Goal: Task Accomplishment & Management: Use online tool/utility

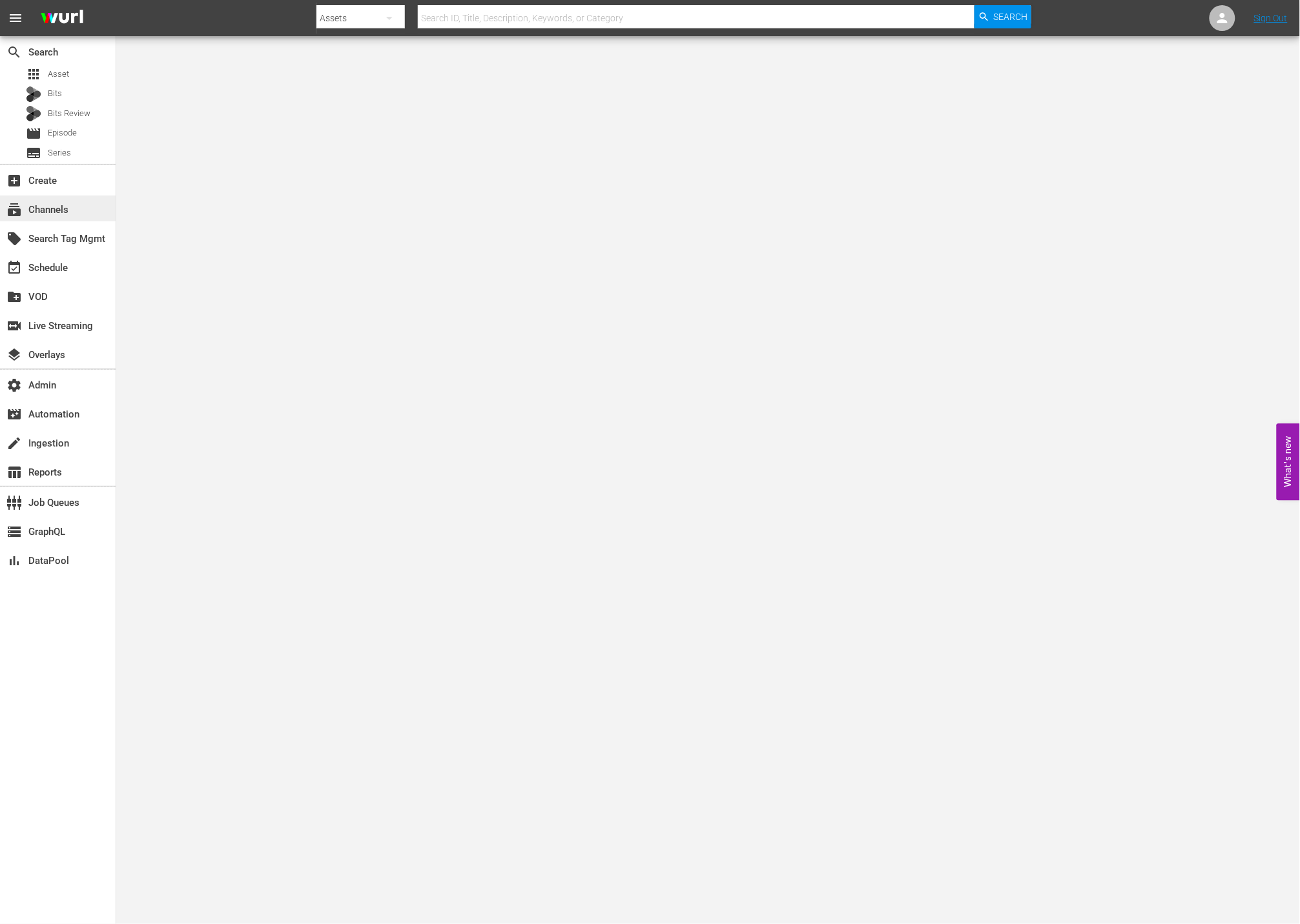
click at [46, 202] on div "subscriptions Channels" at bounding box center [36, 208] width 72 height 12
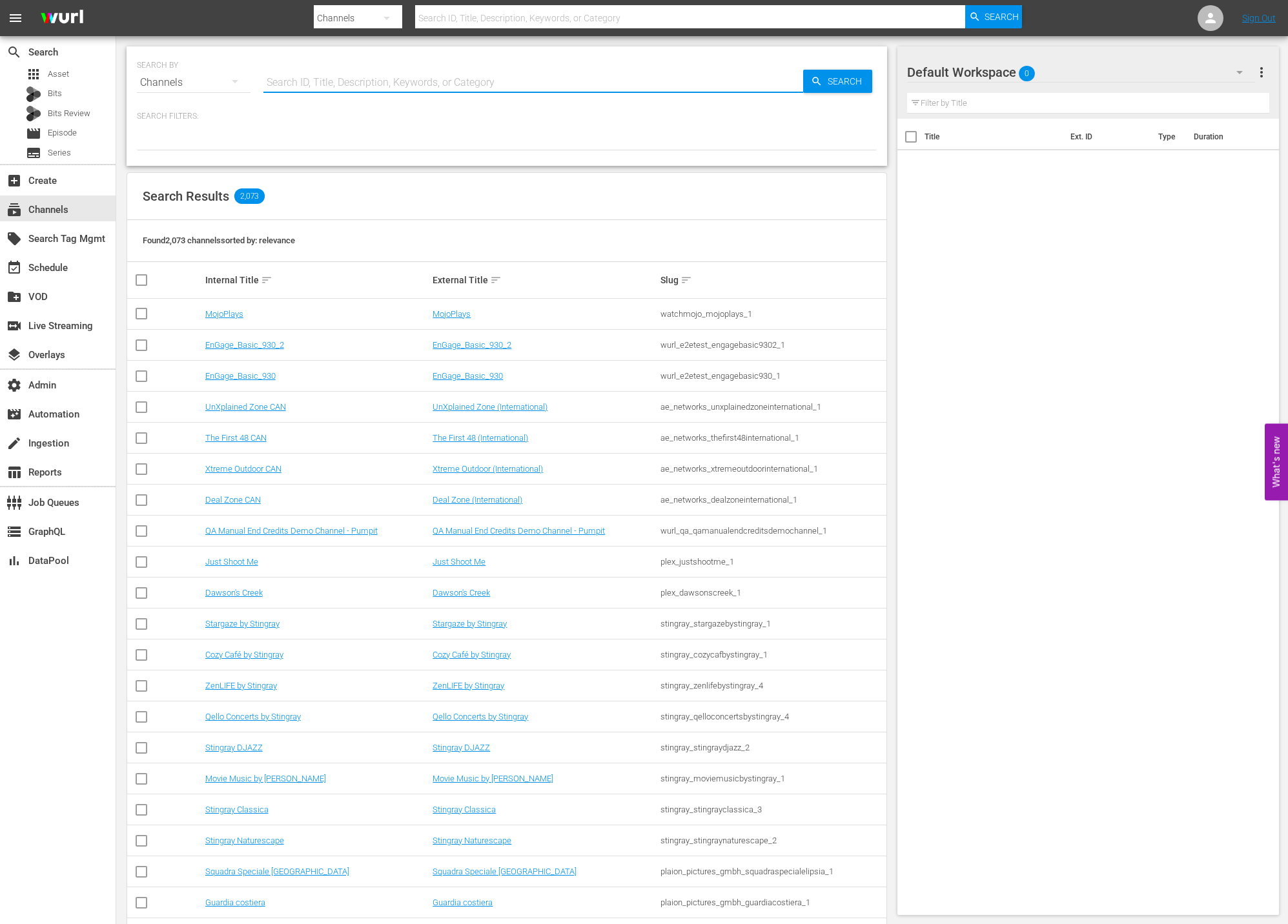
click at [364, 73] on input "text" at bounding box center [533, 82] width 540 height 31
type input "g"
type input "msg"
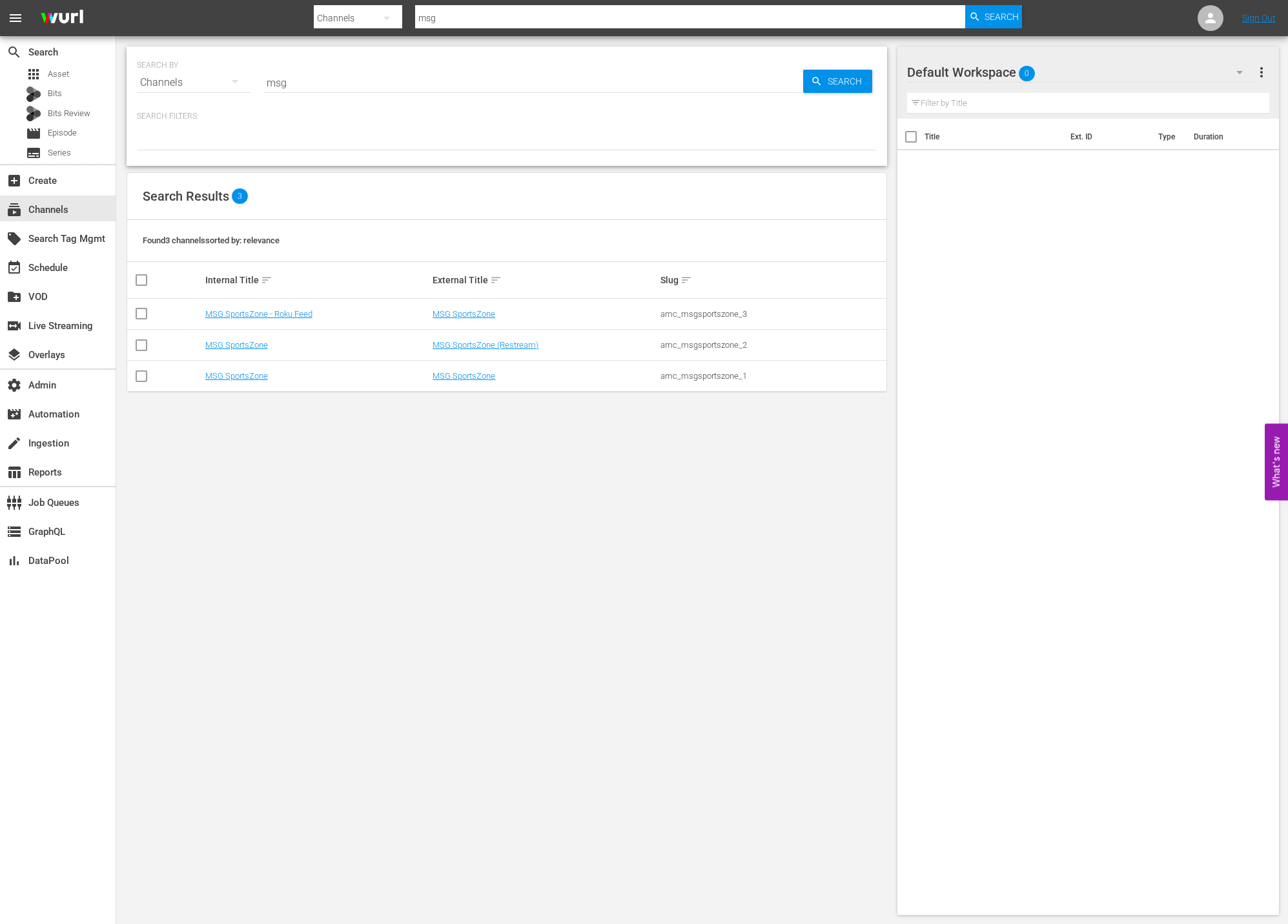
click at [502, 407] on div "SEARCH BY Search By Channels Search ID, Title, Description, Keywords, or Catego…" at bounding box center [507, 480] width 781 height 890
click at [483, 382] on td "MSG SportsZone" at bounding box center [544, 375] width 228 height 31
click at [477, 375] on link "MSG SportsZone" at bounding box center [464, 375] width 63 height 10
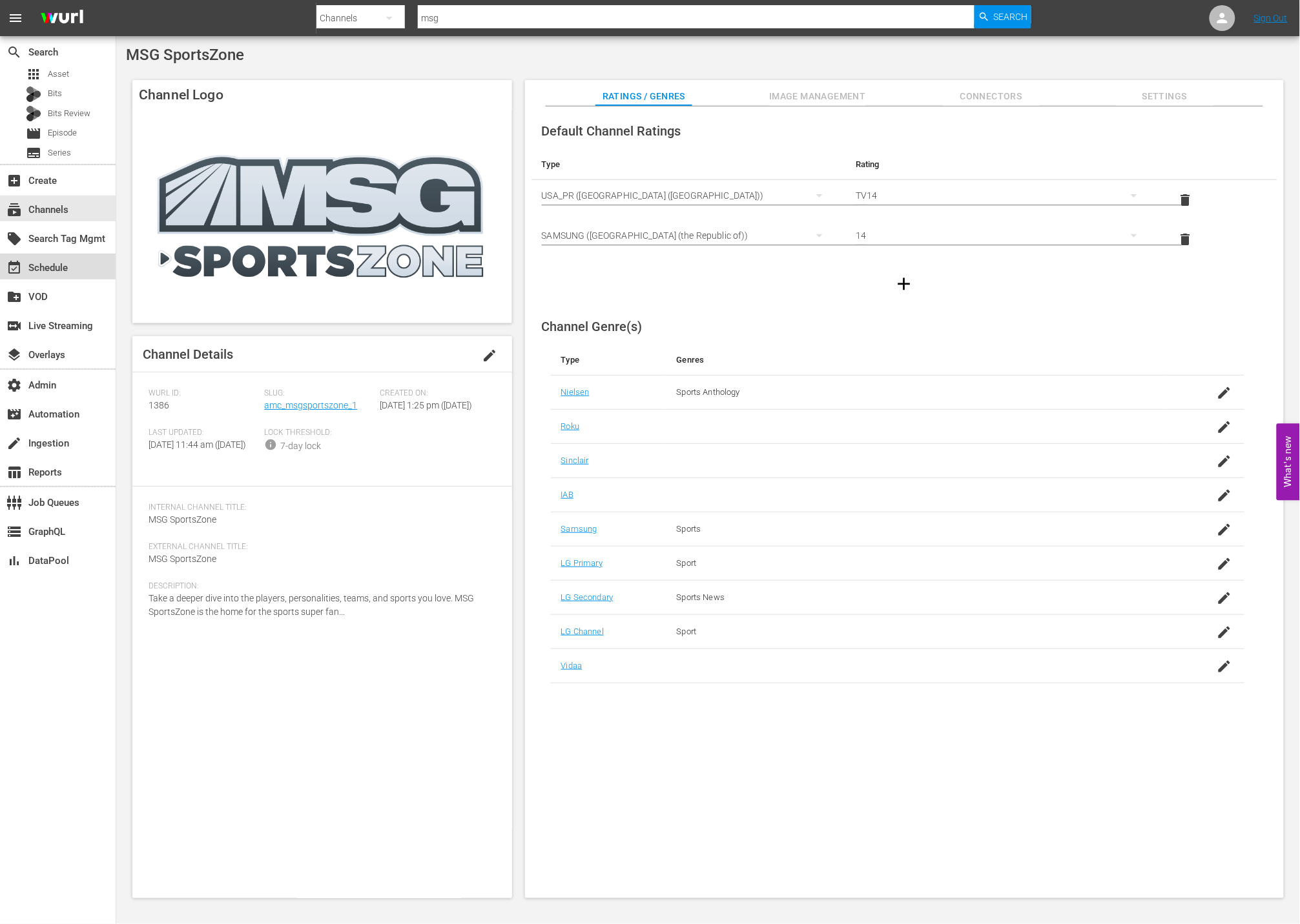
click at [85, 259] on div "event_available Schedule" at bounding box center [58, 266] width 115 height 25
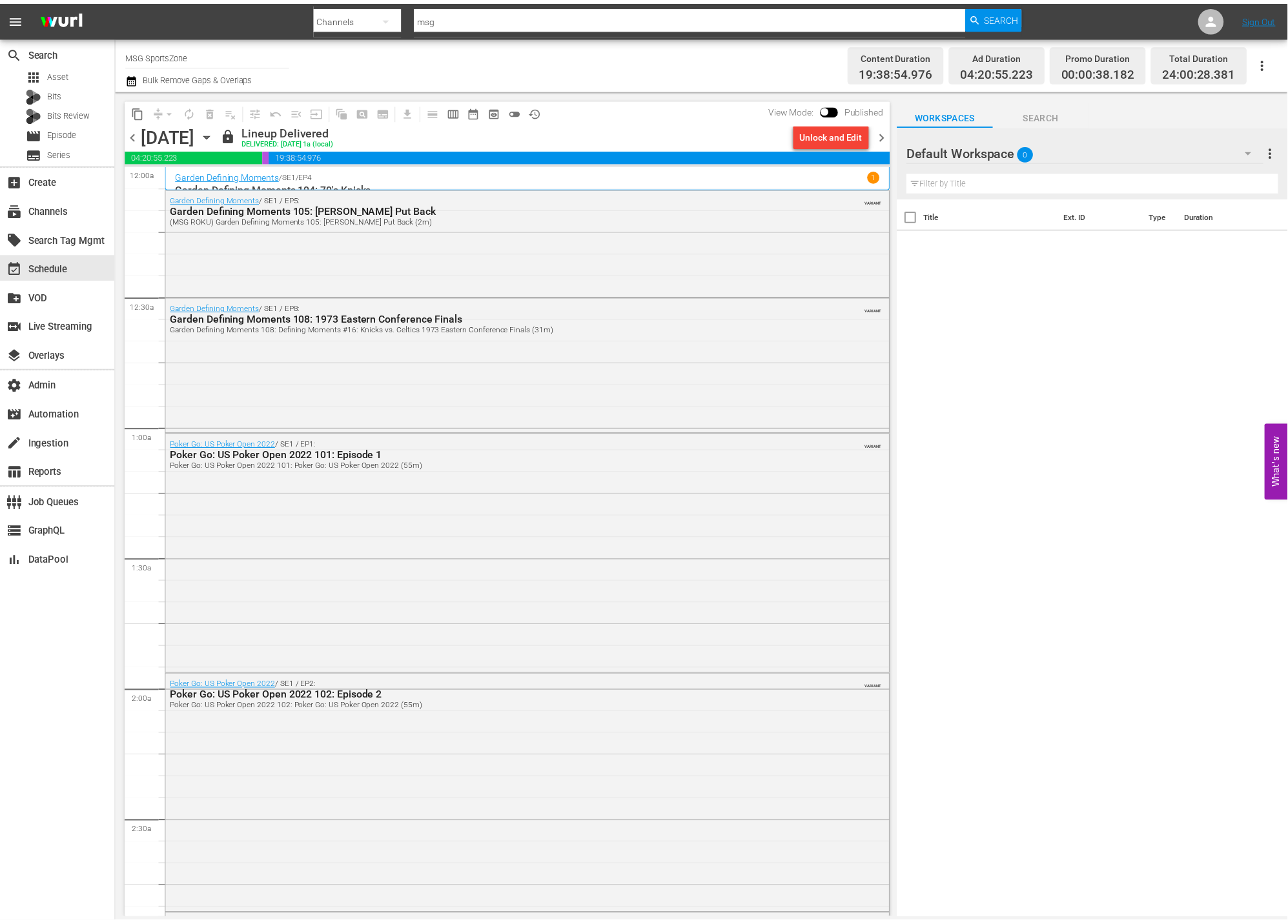
scroll to position [5520, 0]
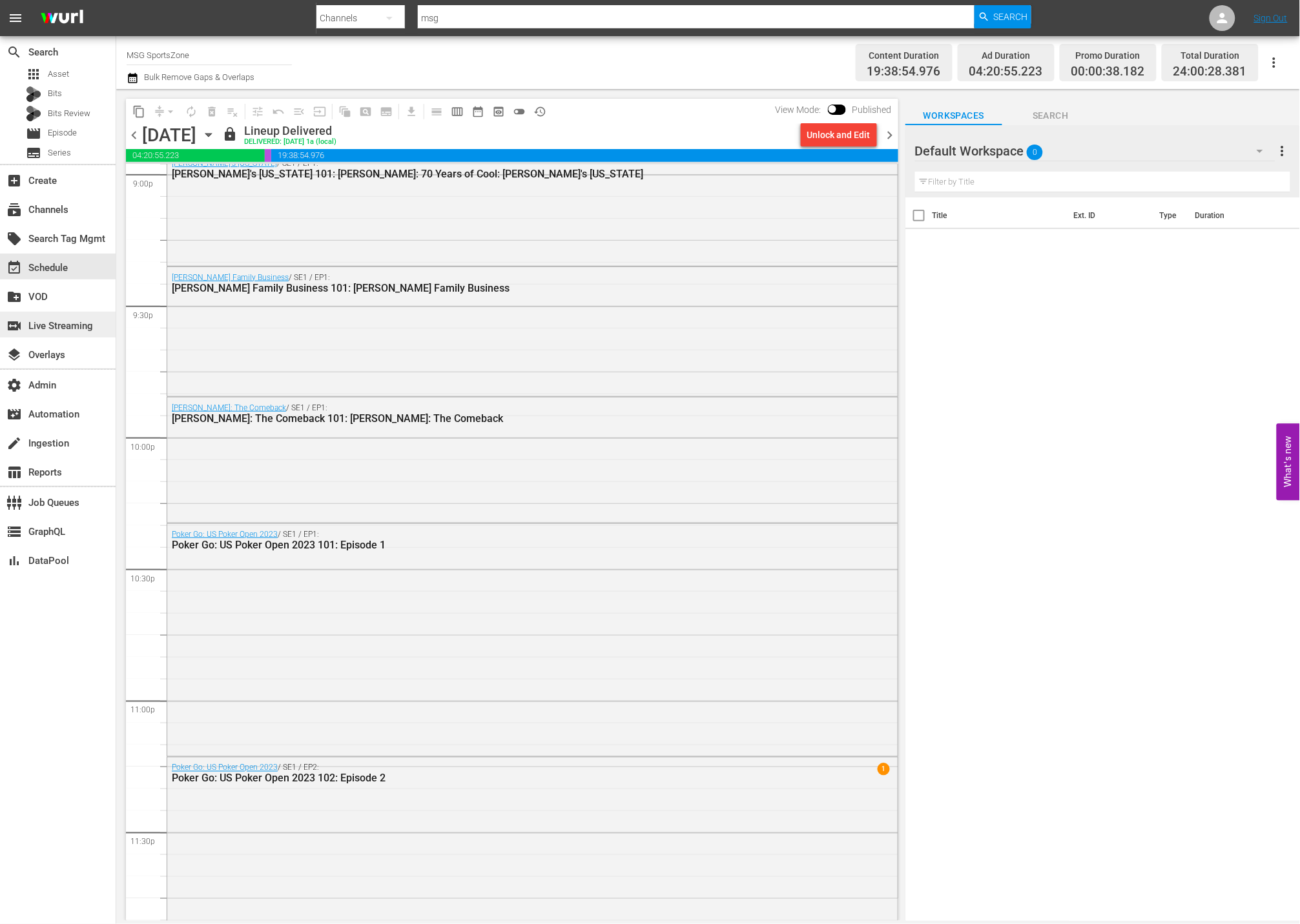
click at [72, 330] on div "switch_video Live Streaming" at bounding box center [36, 324] width 72 height 12
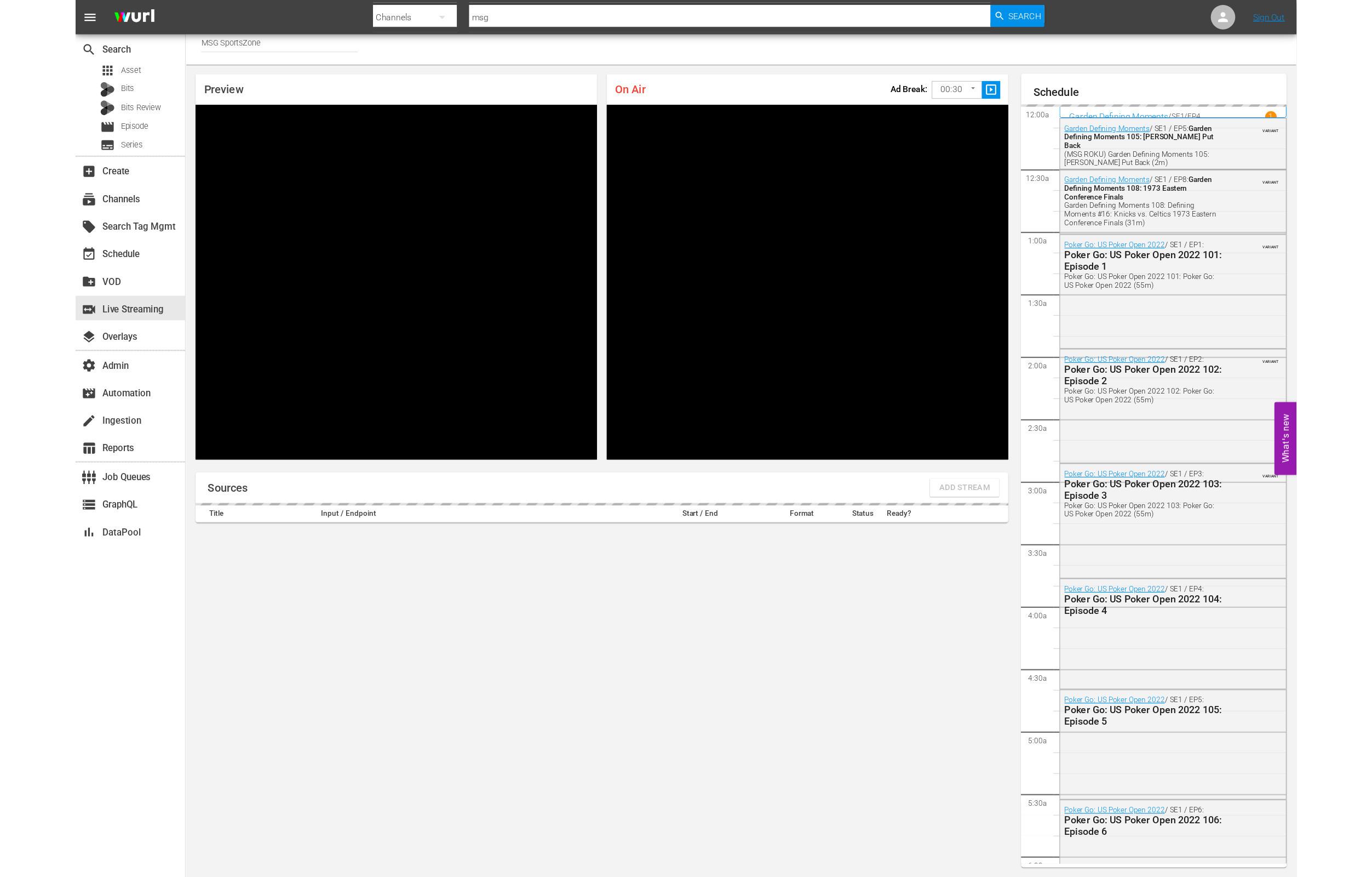
scroll to position [1890, 0]
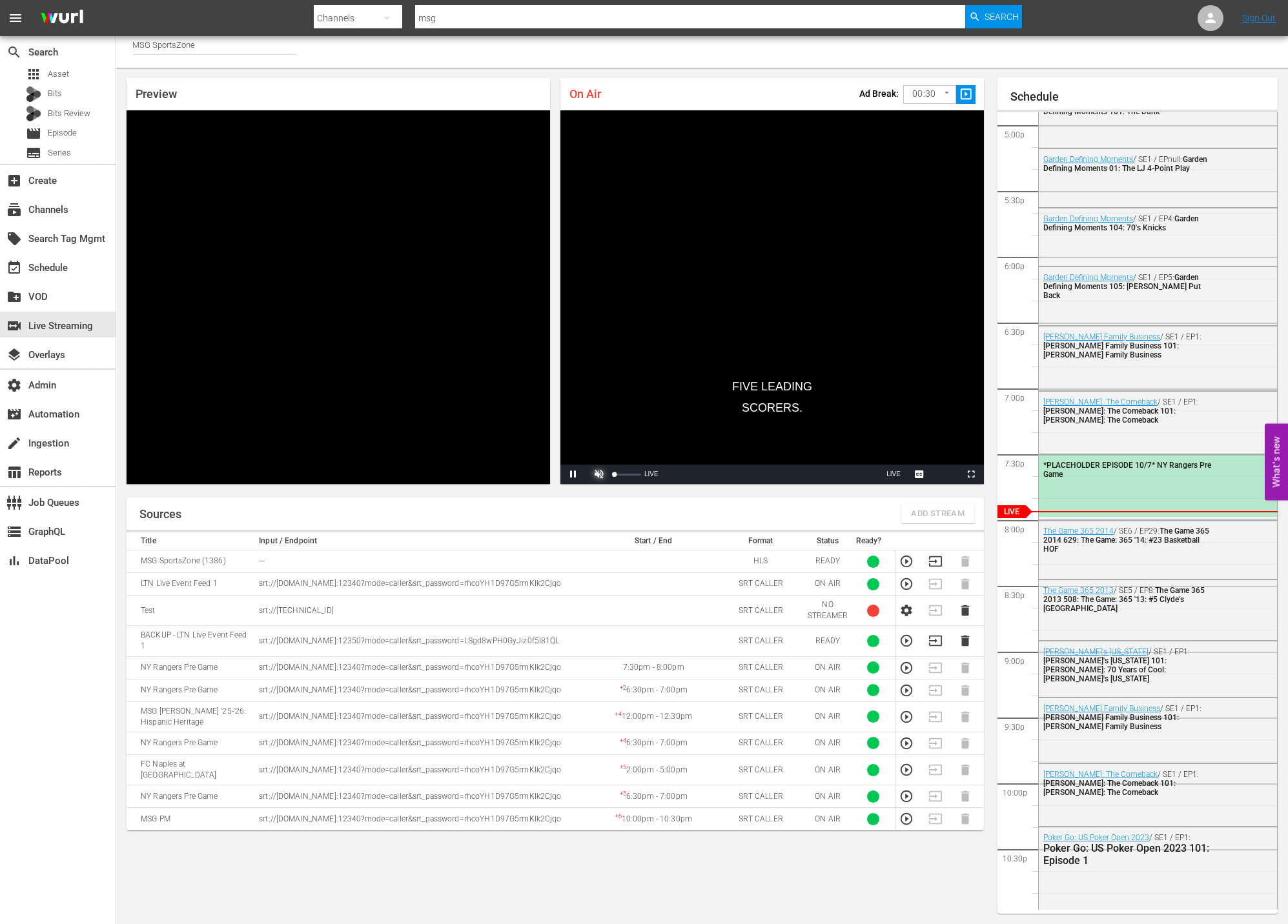
click at [599, 474] on span "Video Player" at bounding box center [599, 474] width 0 height 0
drag, startPoint x: 622, startPoint y: 474, endPoint x: 631, endPoint y: 474, distance: 9.0
click at [631, 474] on div "Volume Level" at bounding box center [623, 474] width 17 height 2
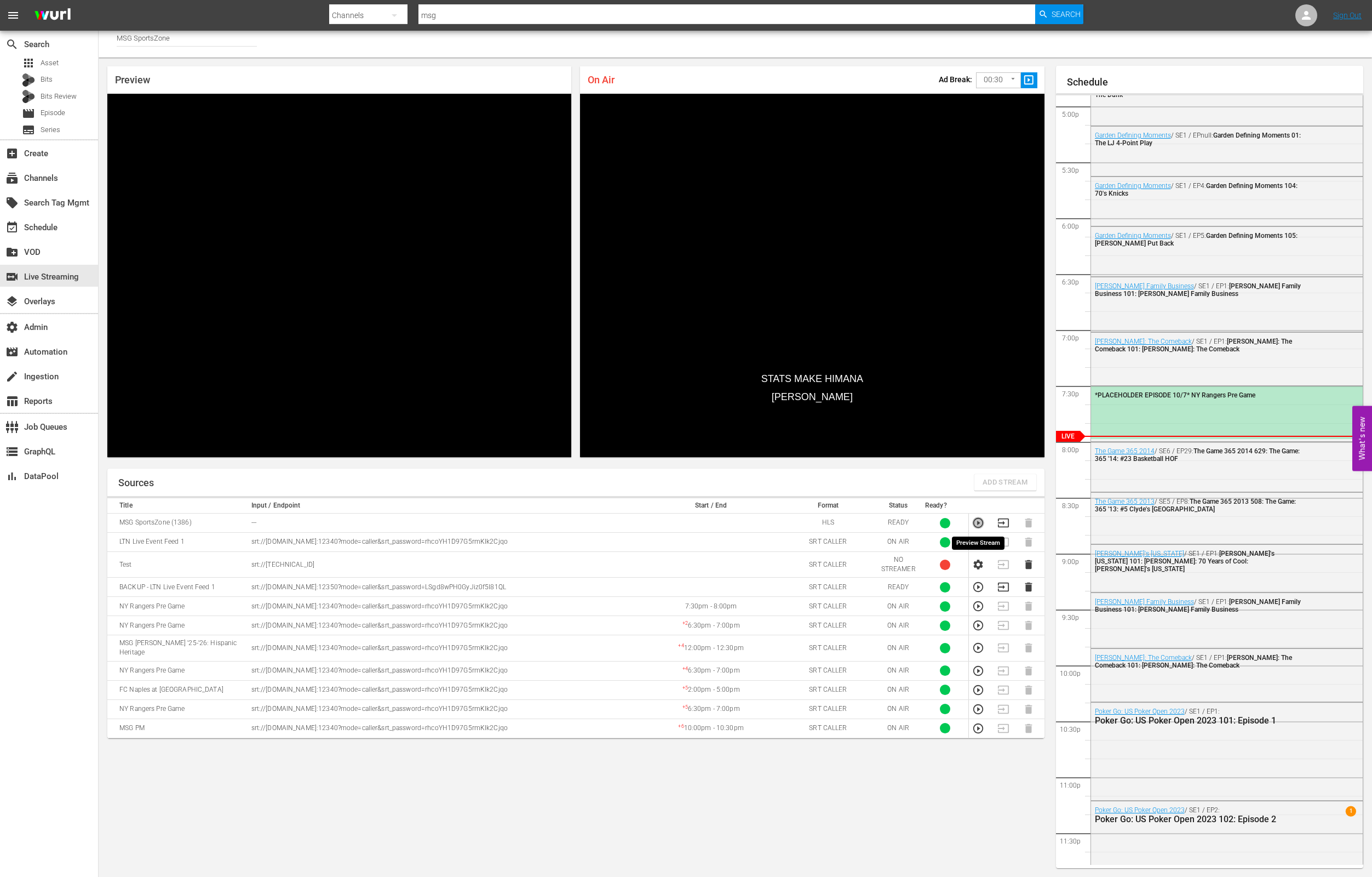
click at [974, 521] on icon "button" at bounding box center [978, 523] width 12 height 12
